Goal: Information Seeking & Learning: Compare options

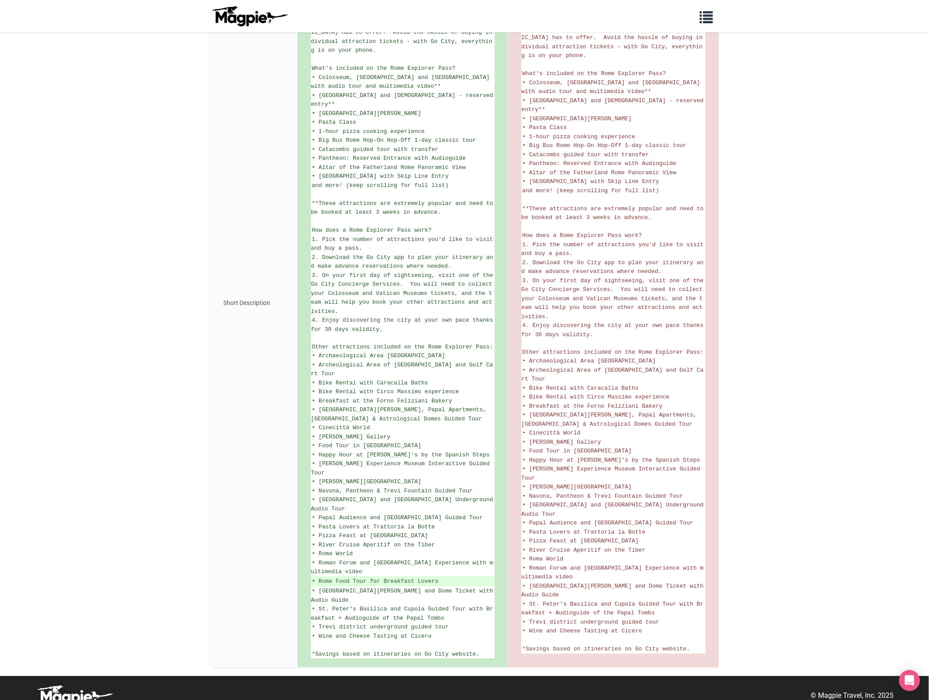
scroll to position [277, 0]
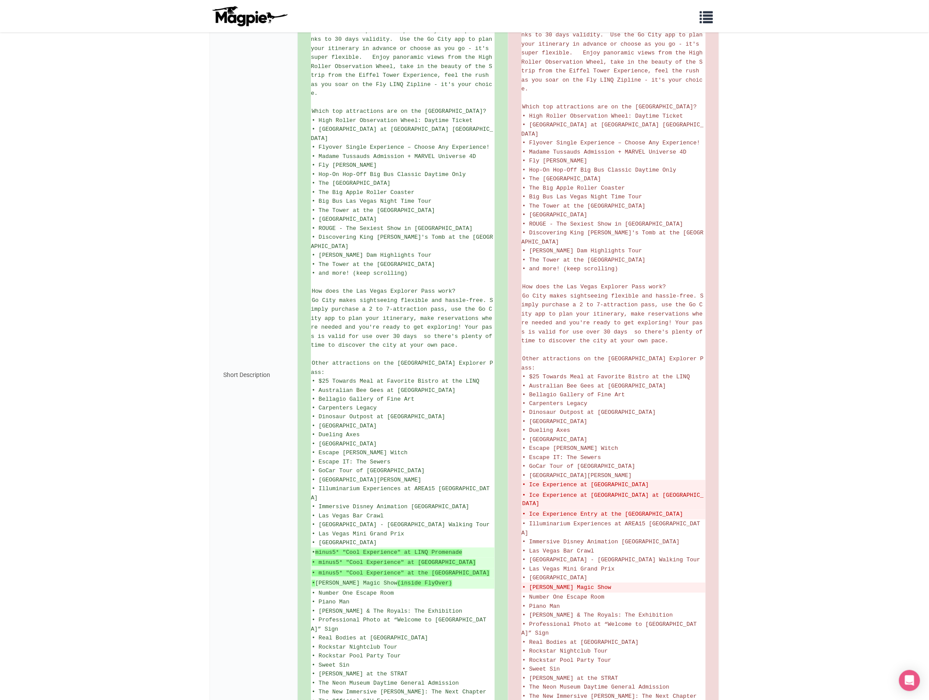
scroll to position [219, 0]
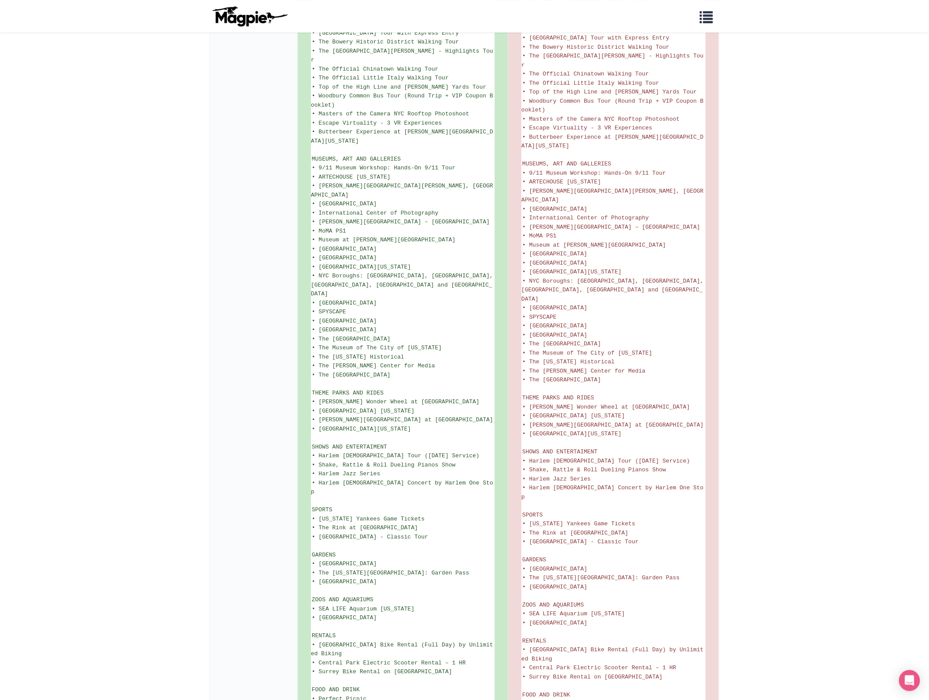
scroll to position [1106, 0]
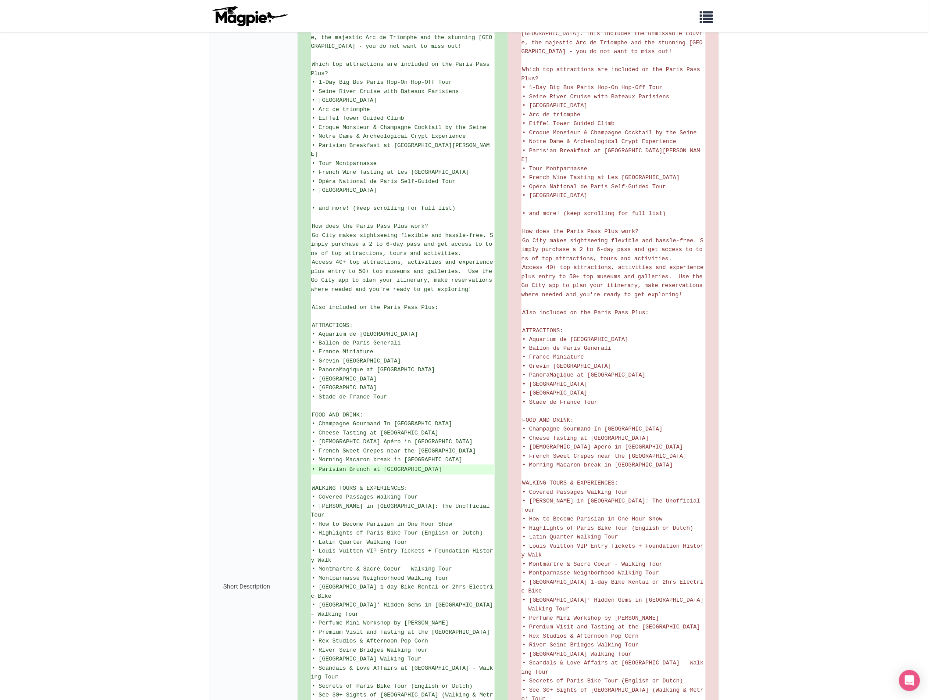
scroll to position [183, 0]
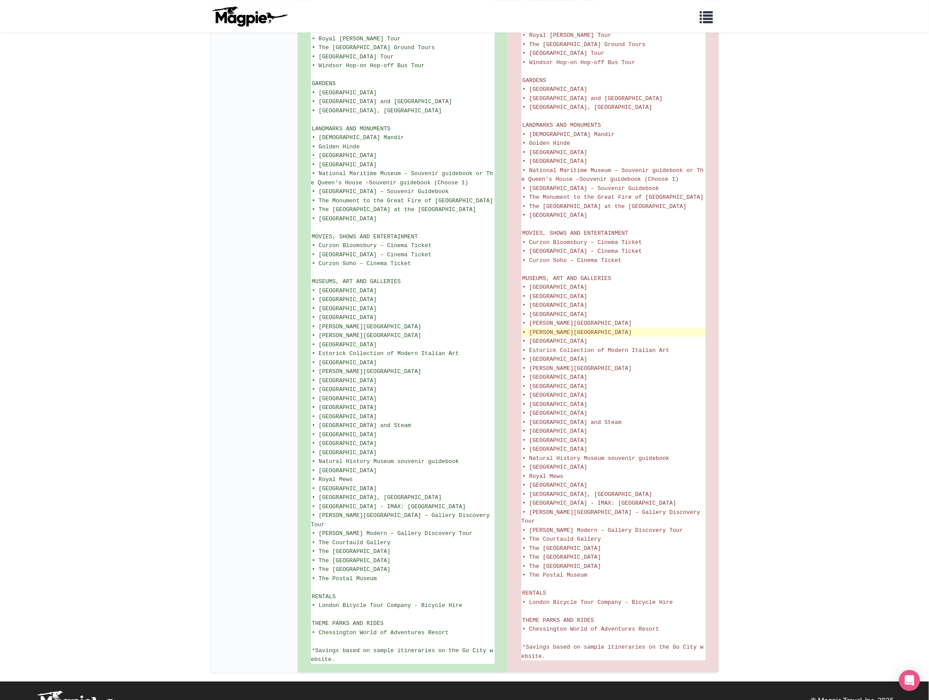
scroll to position [871, 0]
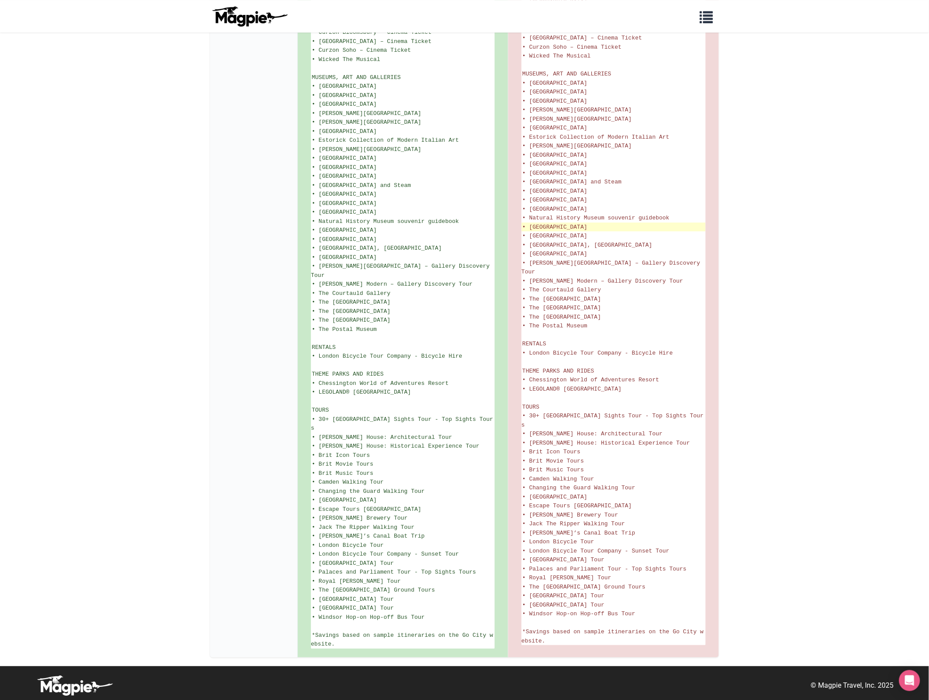
scroll to position [889, 0]
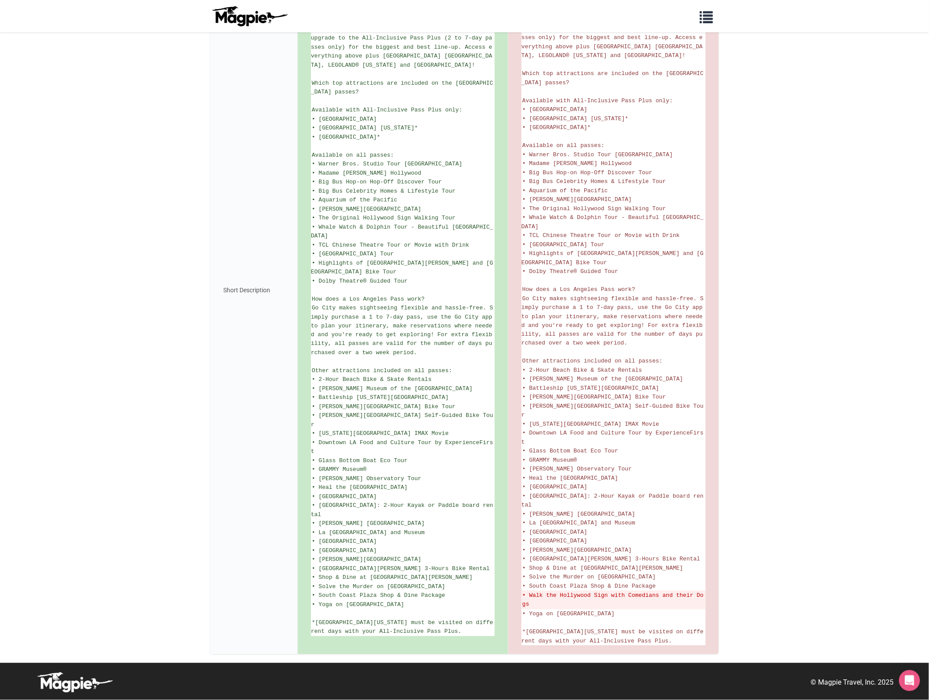
scroll to position [304, 0]
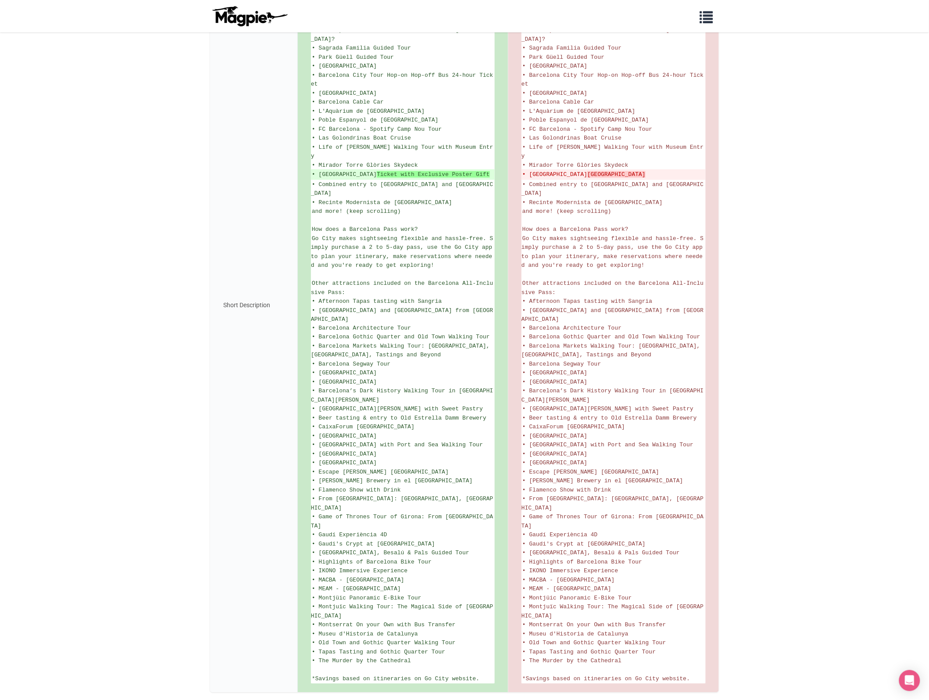
scroll to position [295, 0]
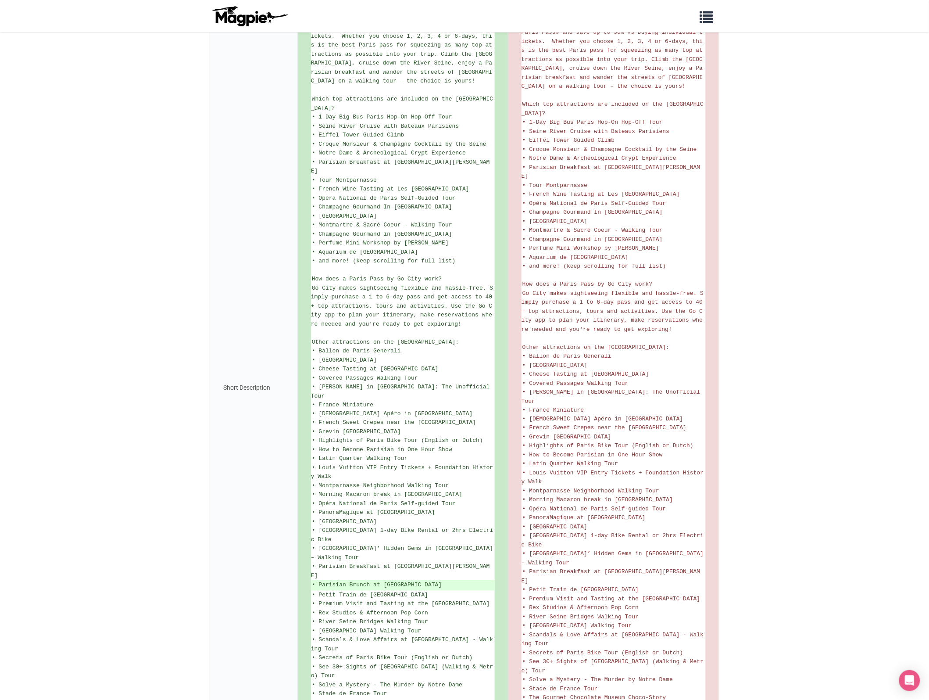
scroll to position [112, 0]
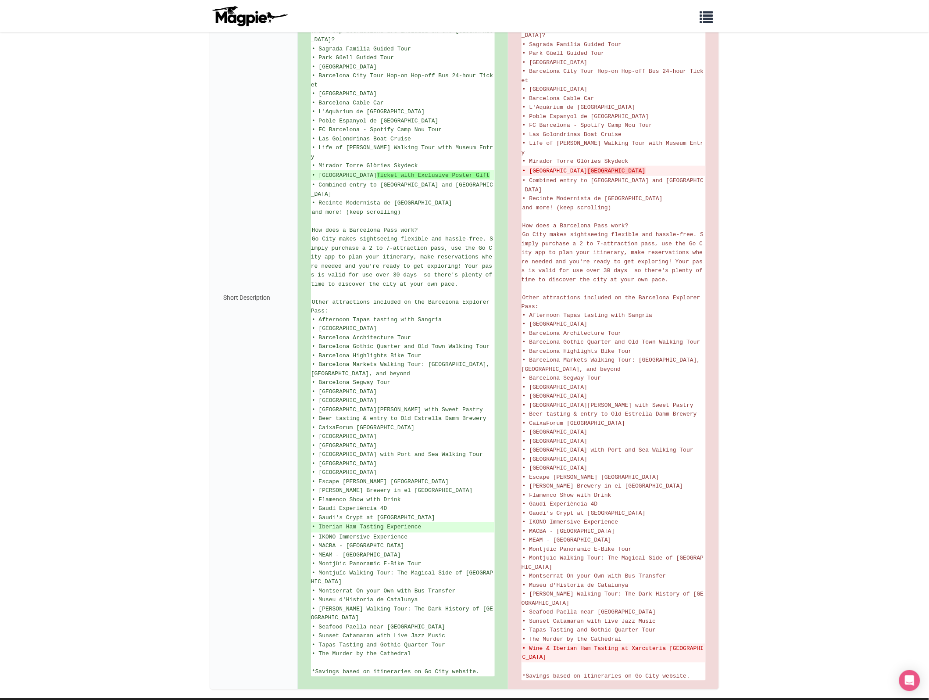
scroll to position [323, 0]
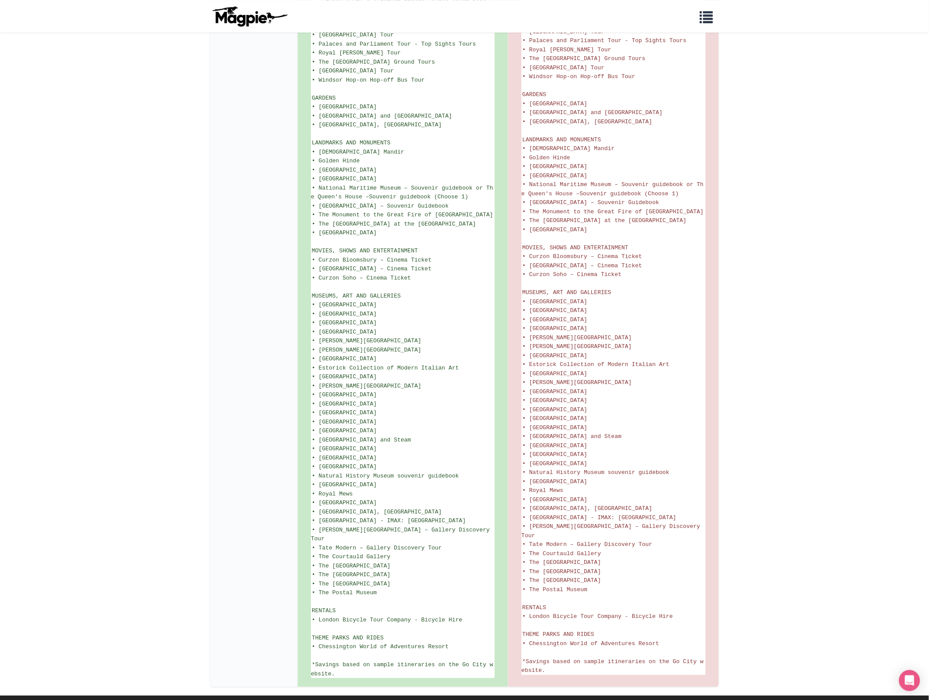
scroll to position [871, 0]
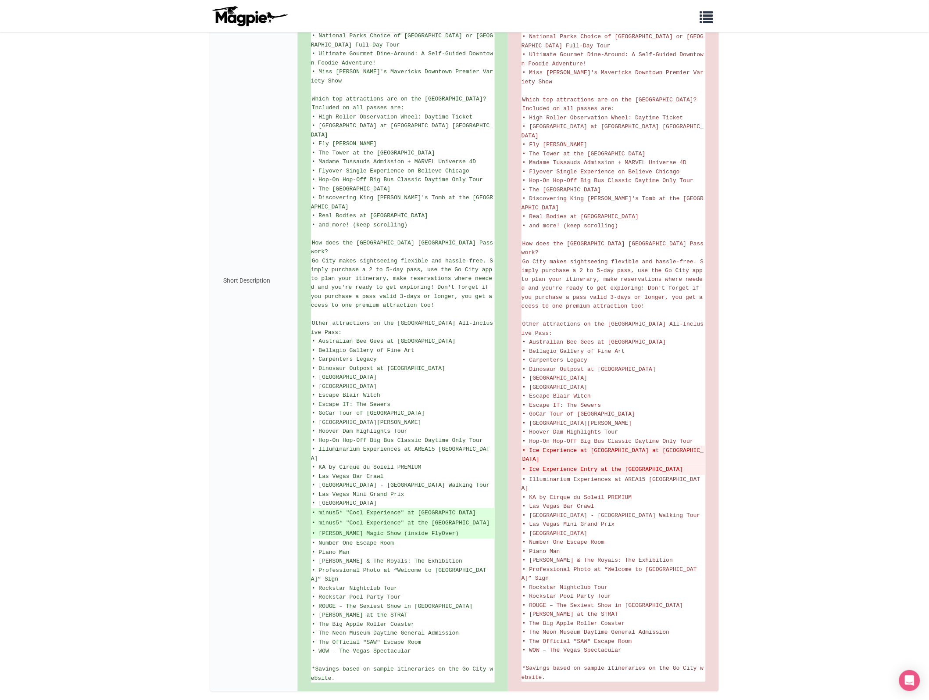
scroll to position [343, 0]
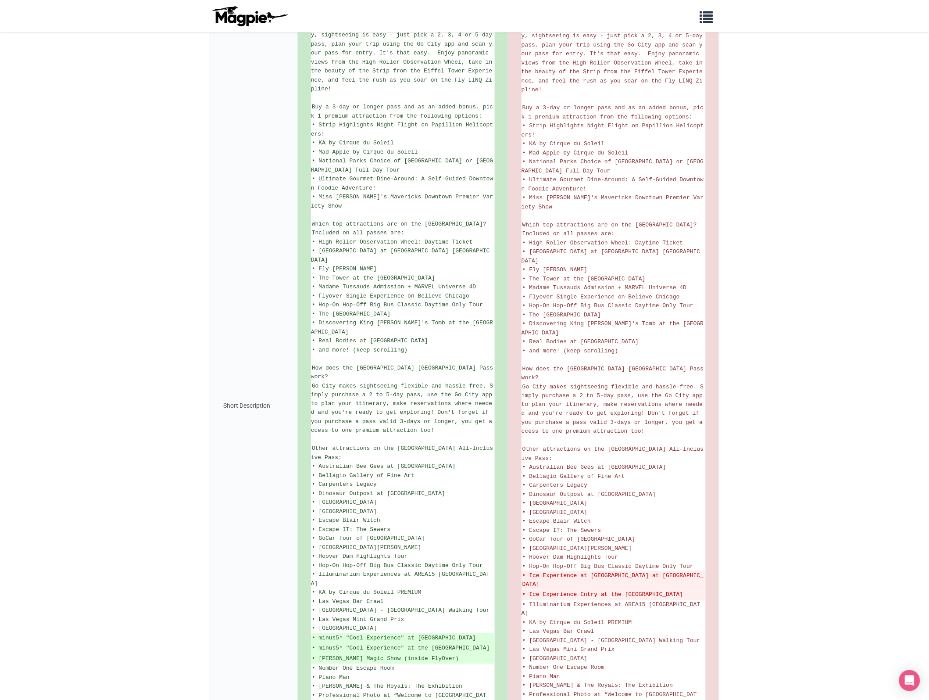
scroll to position [274, 0]
